Goal: Communication & Community: Ask a question

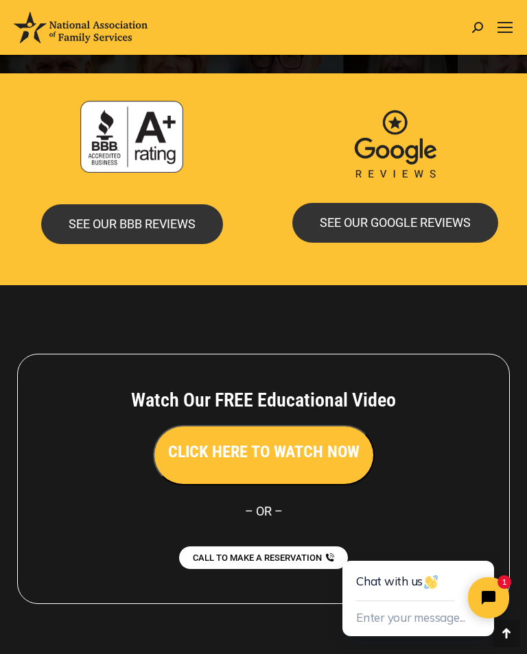
scroll to position [3184, 0]
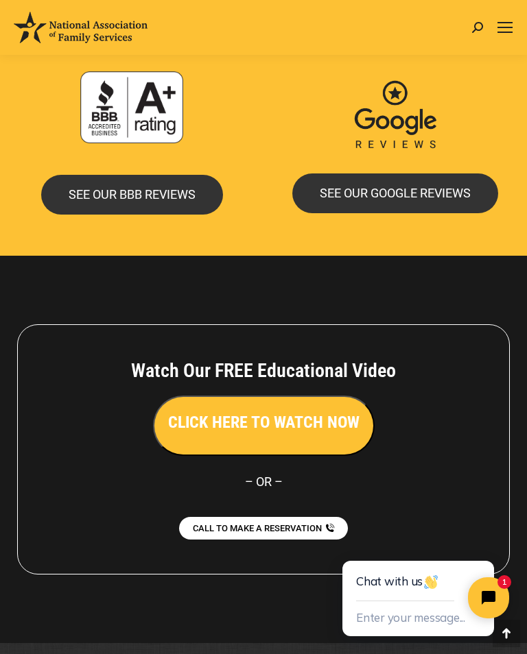
click at [433, 625] on button "Enter your message..." at bounding box center [410, 619] width 109 height 23
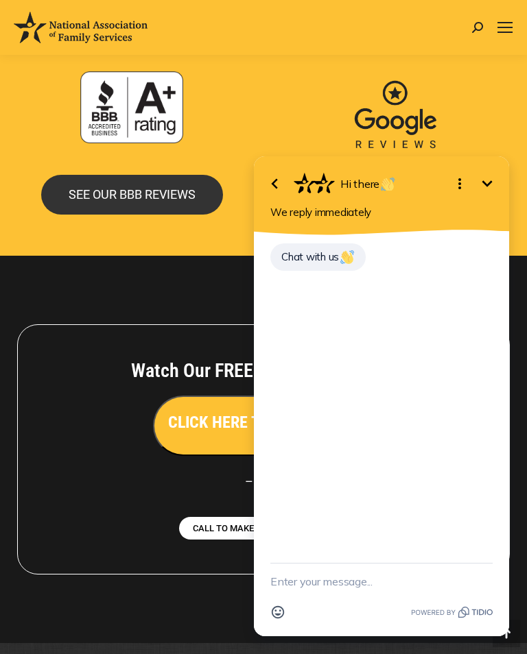
click at [287, 591] on textarea "New message" at bounding box center [381, 582] width 222 height 36
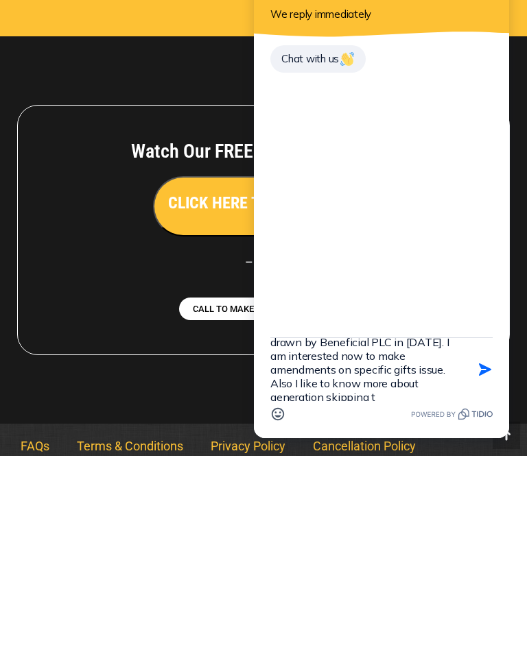
scroll to position [30, 0]
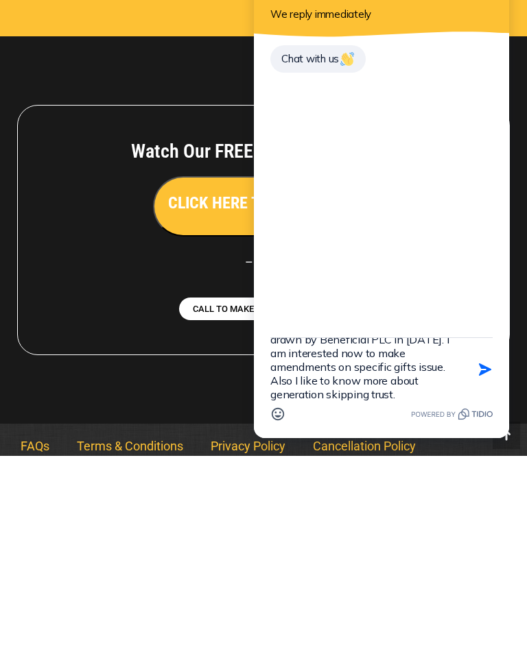
click at [348, 357] on textarea "Thru NAF our revocable trust was drawn by Beneficial PLC in [DATE]. I am intere…" at bounding box center [364, 369] width 188 height 63
click at [451, 368] on textarea "Thru NAF our revocable trust was drawn by Beneficial PLC in [DATE]. I am intere…" at bounding box center [364, 369] width 188 height 63
click at [410, 401] on textarea "Thru NAF our revocable trust was drawn by Beneficial PLC in [DATE]. I am intere…" at bounding box center [364, 369] width 188 height 63
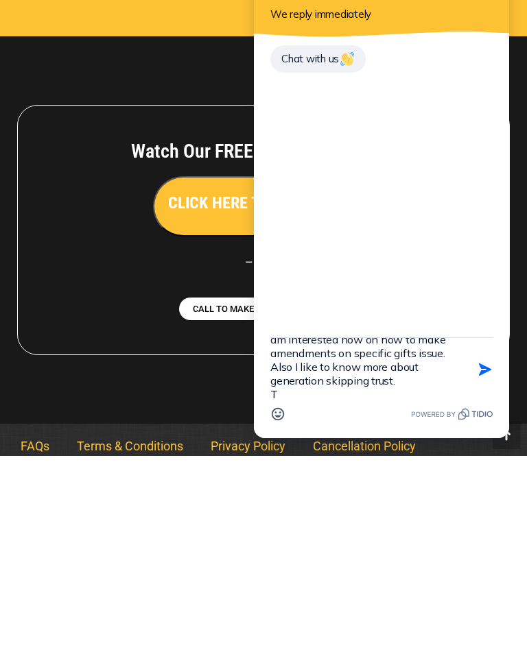
scroll to position [44, 0]
type textarea "Thru NAF our revocable trust was drawn by Beneficial PLC in [DATE]. I am intere…"
click at [493, 362] on button "Send Shortcut" at bounding box center [485, 370] width 26 height 26
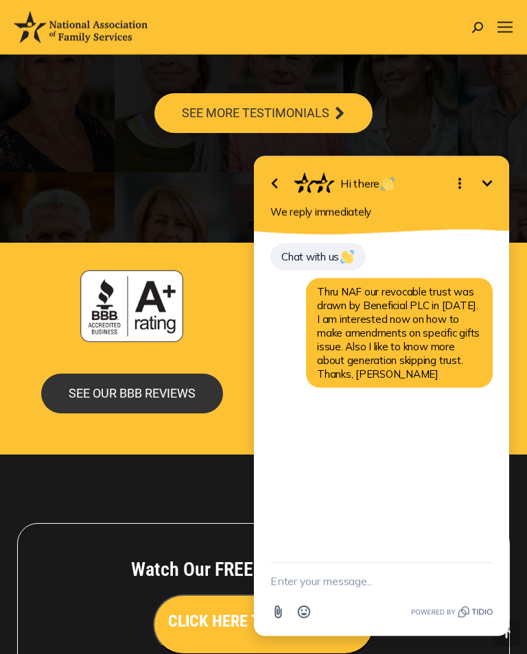
scroll to position [2985, 0]
click at [509, 34] on link "Mobile menu icon" at bounding box center [505, 27] width 16 height 16
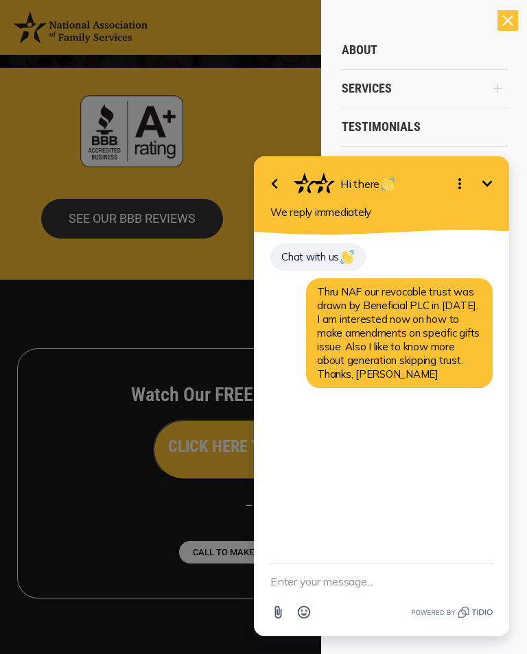
scroll to position [3184, 0]
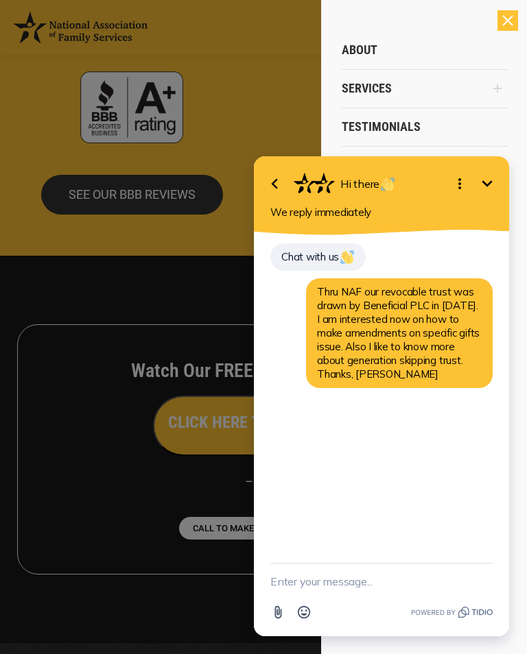
click at [506, 29] on div "Close" at bounding box center [507, 20] width 21 height 21
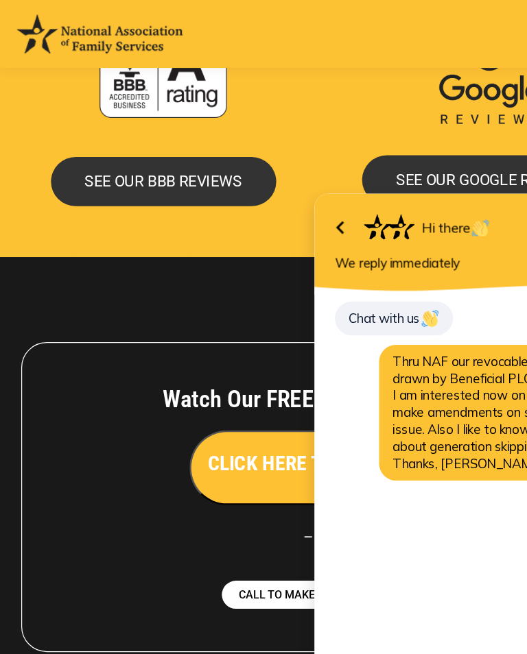
scroll to position [3206, 0]
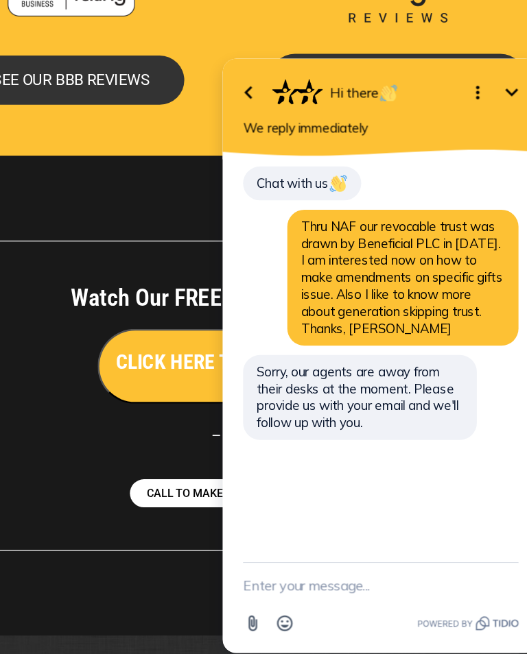
click at [258, 474] on textarea "New message" at bounding box center [346, 473] width 222 height 36
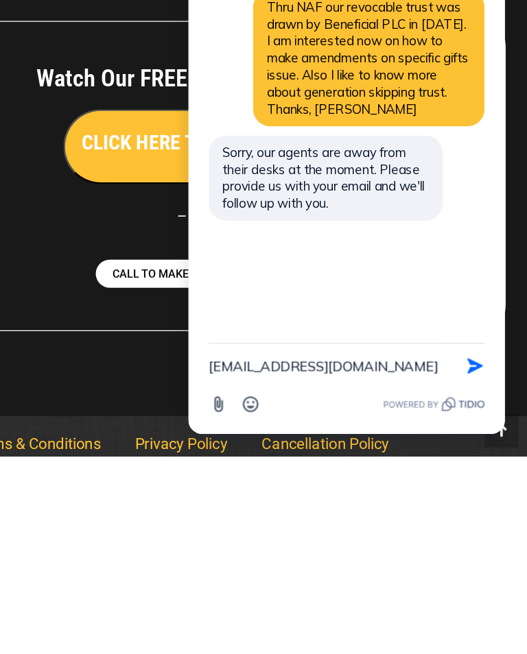
click at [192, 248] on div "[EMAIL_ADDRESS][DOMAIN_NAME] Send Shortcut Attachment Emoji" at bounding box center [311, 271] width 255 height 73
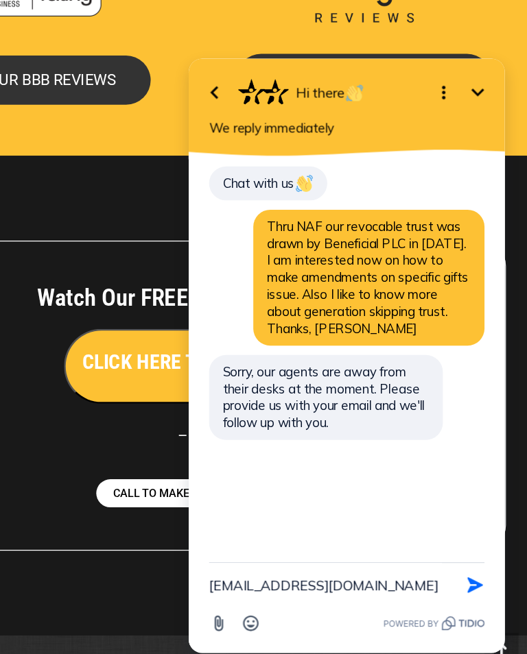
click at [198, 475] on div "[EMAIL_ADDRESS][DOMAIN_NAME] Send Shortcut Attachment Emoji" at bounding box center [311, 490] width 255 height 73
click at [203, 477] on textarea "[EMAIL_ADDRESS][DOMAIN_NAME]" at bounding box center [294, 473] width 188 height 36
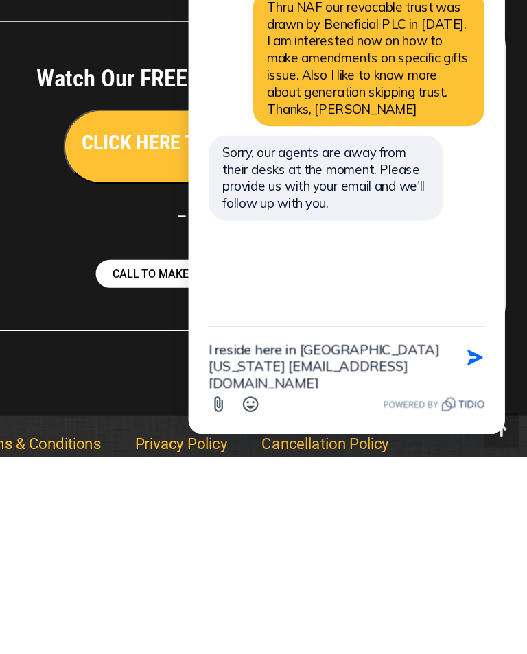
click at [377, 246] on textarea "I reside here in [GEOGRAPHIC_DATA][US_STATE] [EMAIL_ADDRESS][DOMAIN_NAME]" at bounding box center [294, 250] width 188 height 49
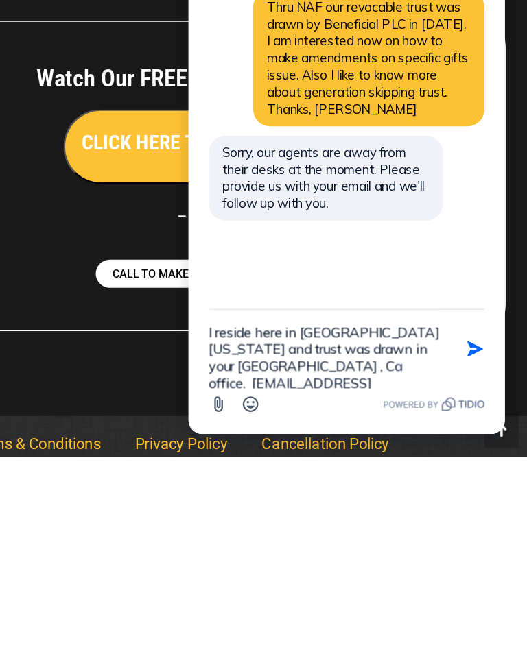
scroll to position [3, 0]
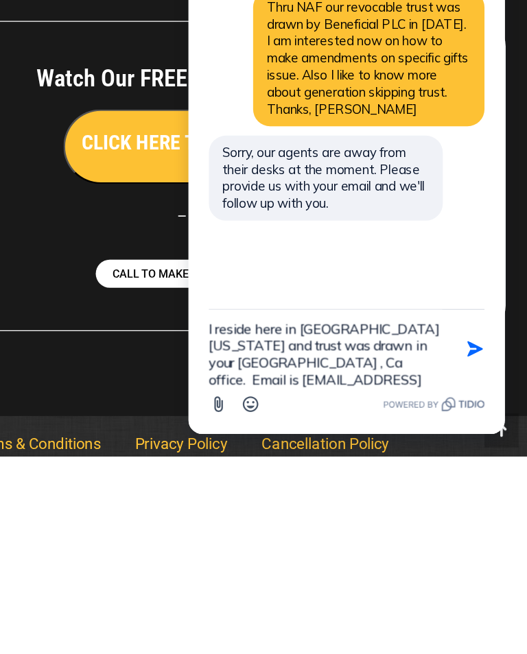
type textarea "I reside here in [GEOGRAPHIC_DATA][US_STATE] and trust was drawn in your [GEOGR…"
click at [415, 235] on icon "button" at bounding box center [414, 239] width 15 height 15
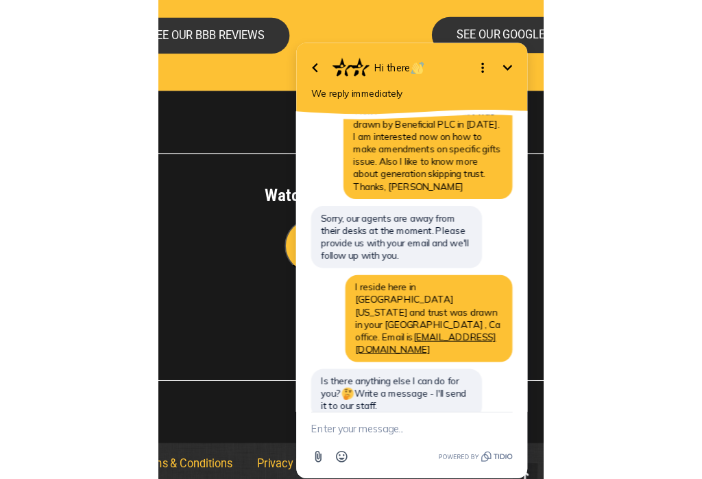
scroll to position [3253, 0]
